Goal: Task Accomplishment & Management: Use online tool/utility

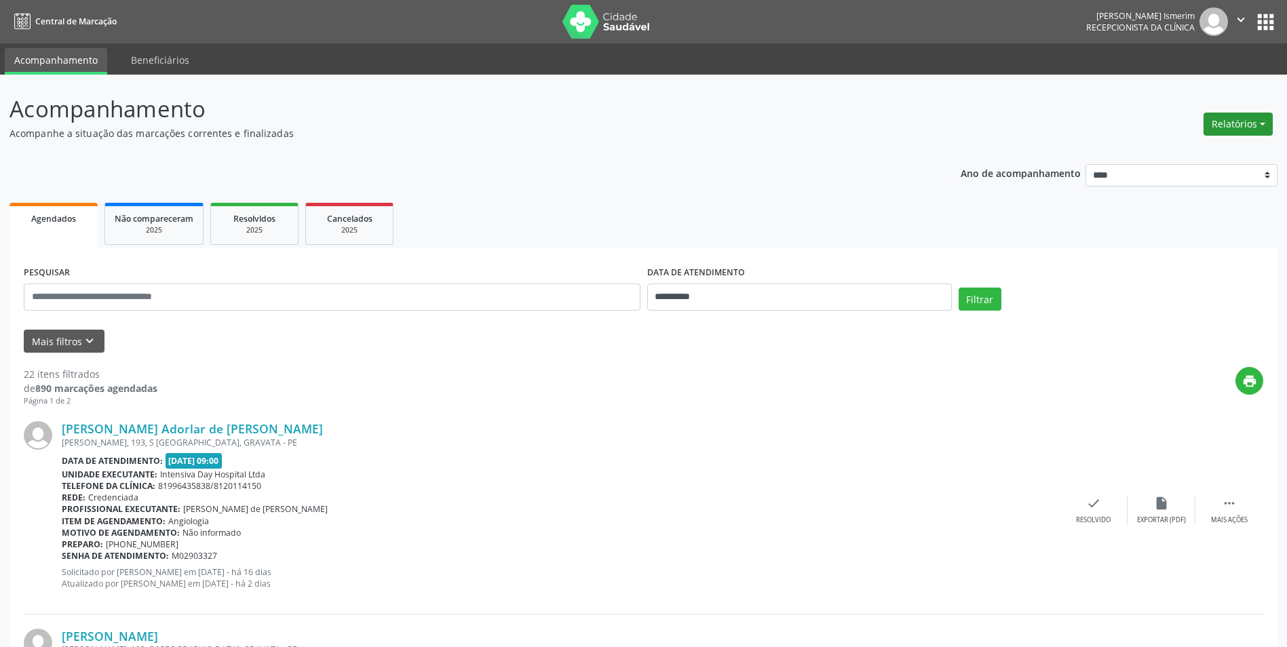
click at [1245, 130] on button "Relatórios" at bounding box center [1238, 124] width 69 height 23
click at [1221, 153] on link "Agendamentos" at bounding box center [1201, 153] width 146 height 19
select select "*"
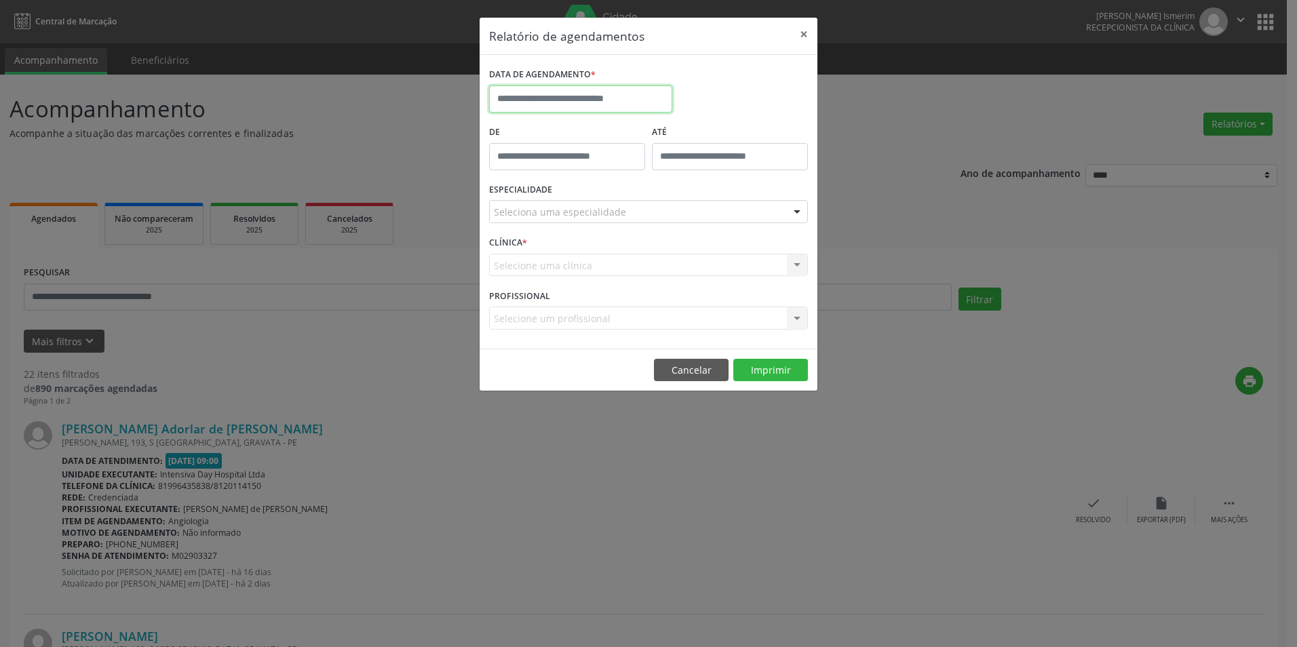
click at [578, 94] on input "text" at bounding box center [580, 99] width 183 height 27
click at [567, 224] on span "16" at bounding box center [563, 224] width 26 height 26
type input "**********"
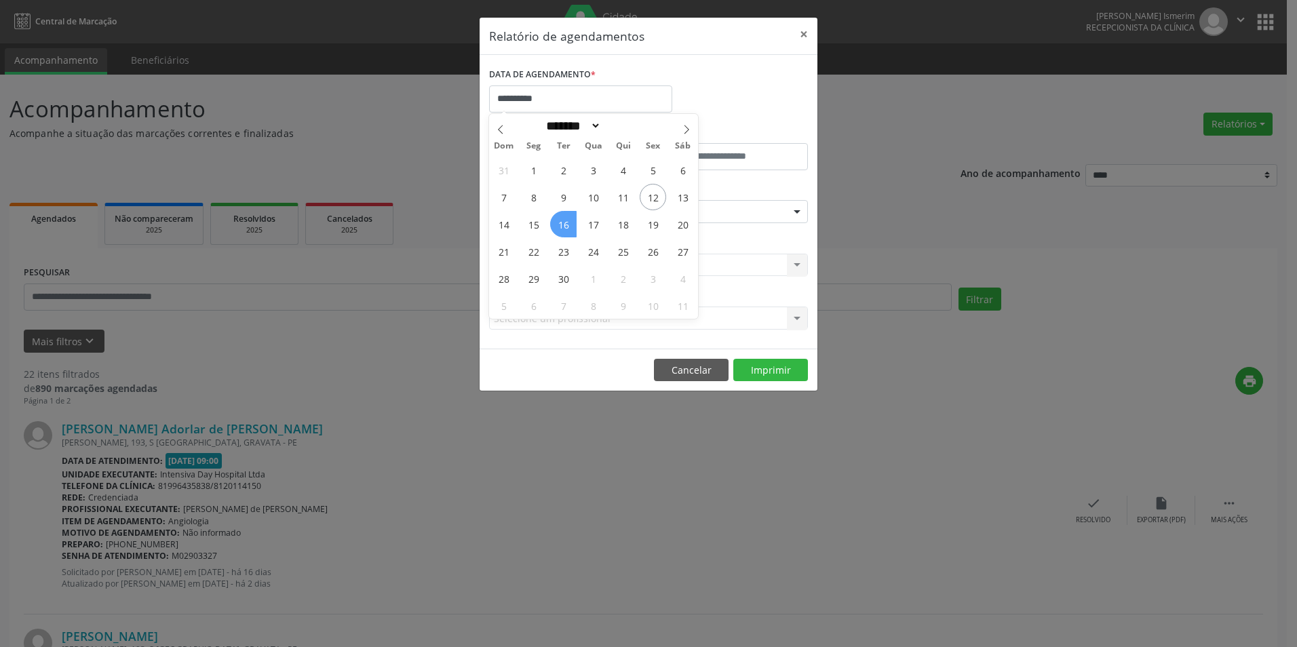
click at [567, 224] on span "16" at bounding box center [563, 224] width 26 height 26
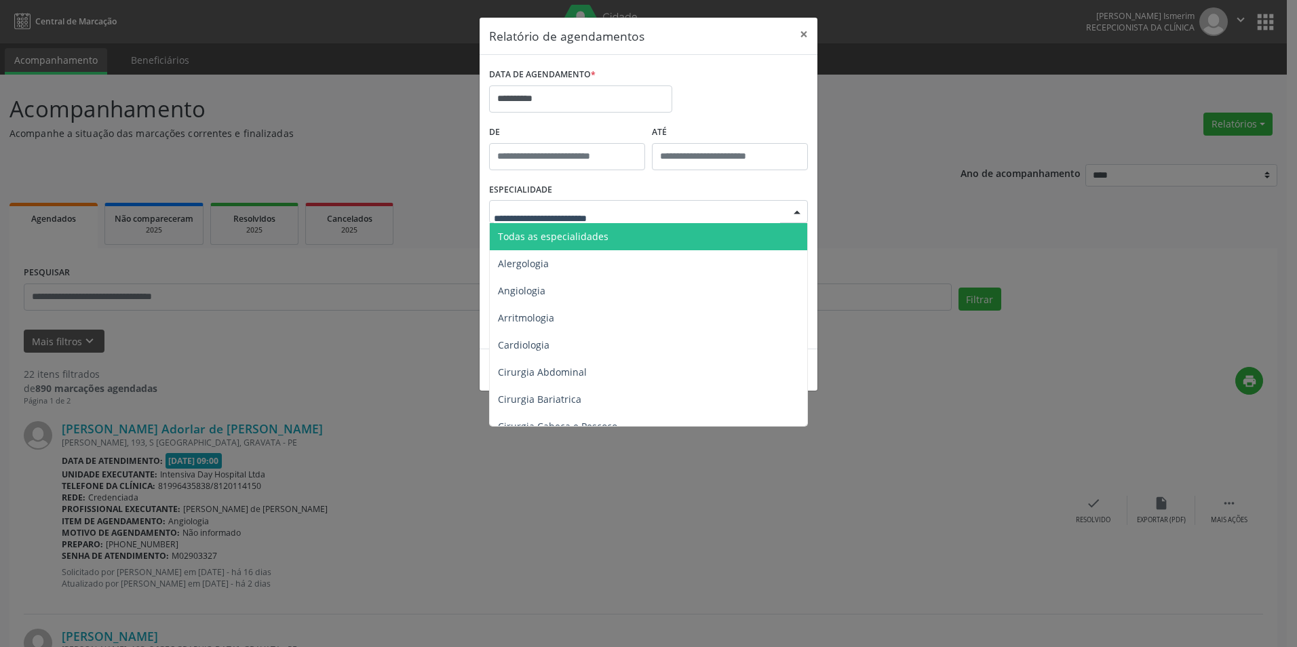
click at [620, 234] on span "Todas as especialidades" at bounding box center [650, 236] width 320 height 27
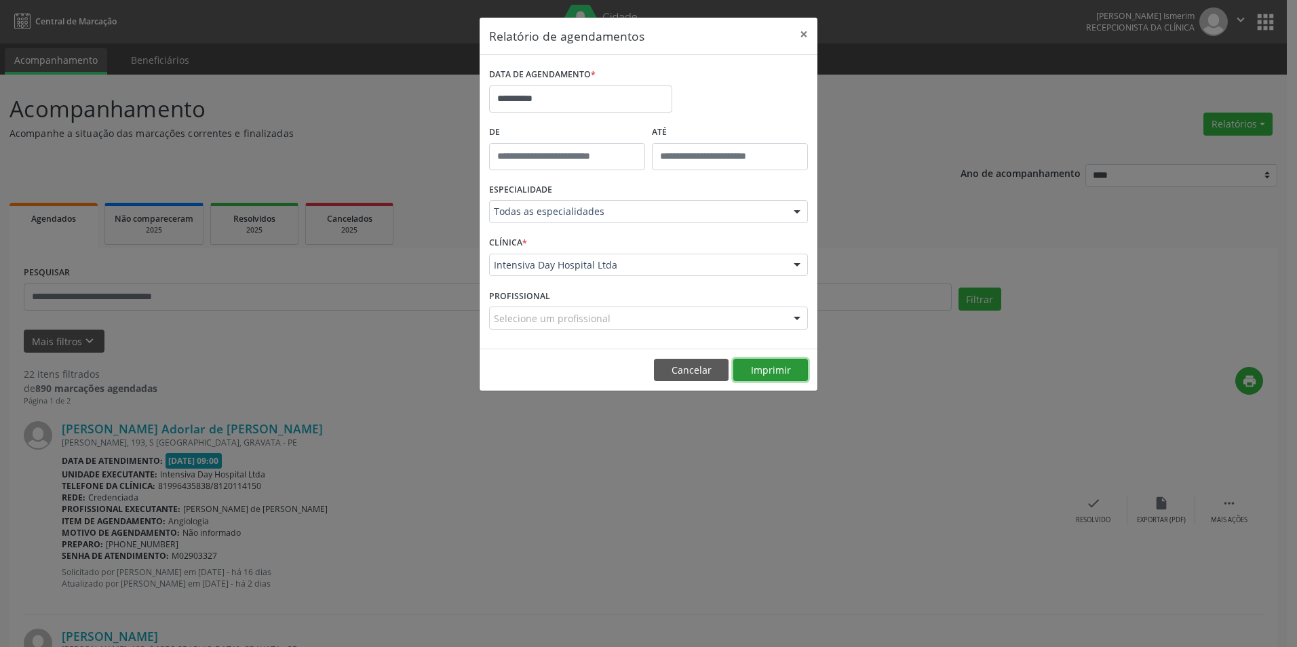
click at [795, 365] on button "Imprimir" at bounding box center [771, 370] width 75 height 23
